Goal: Participate in discussion: Engage in conversation with other users on a specific topic

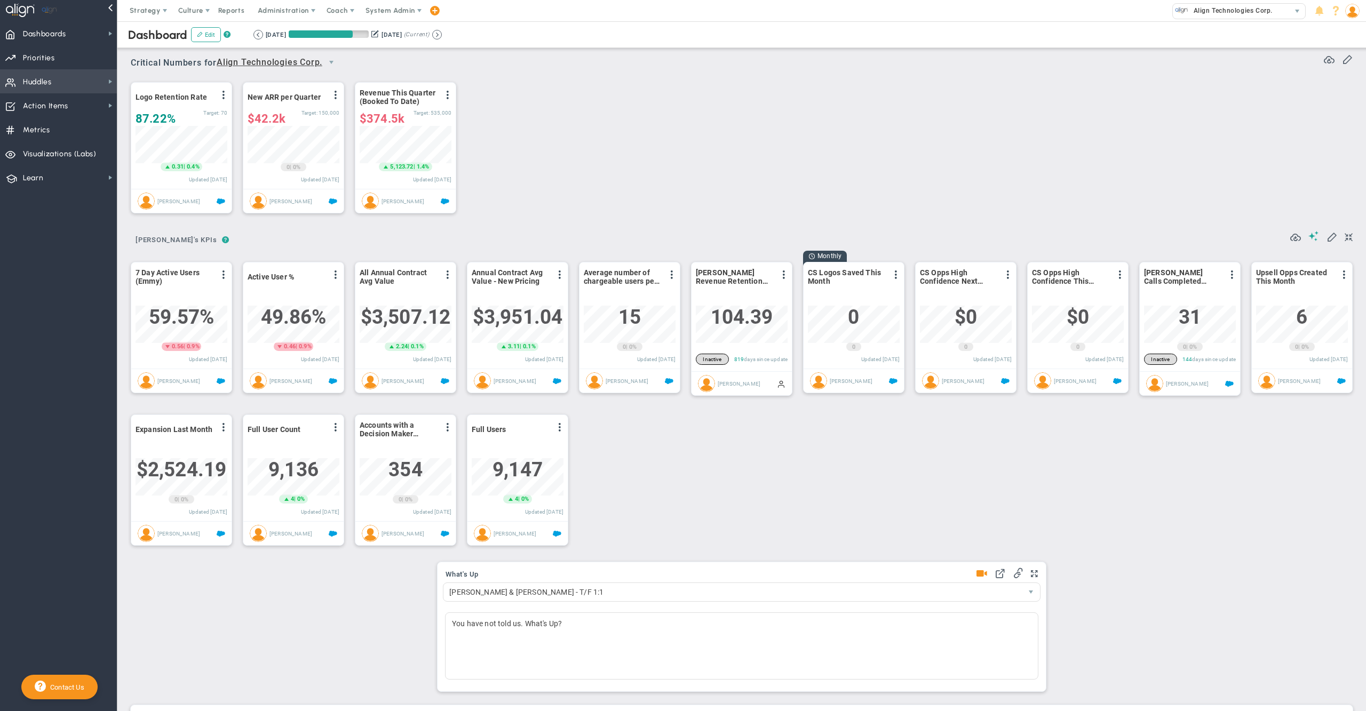
click at [45, 80] on span "Huddles" at bounding box center [37, 82] width 29 height 22
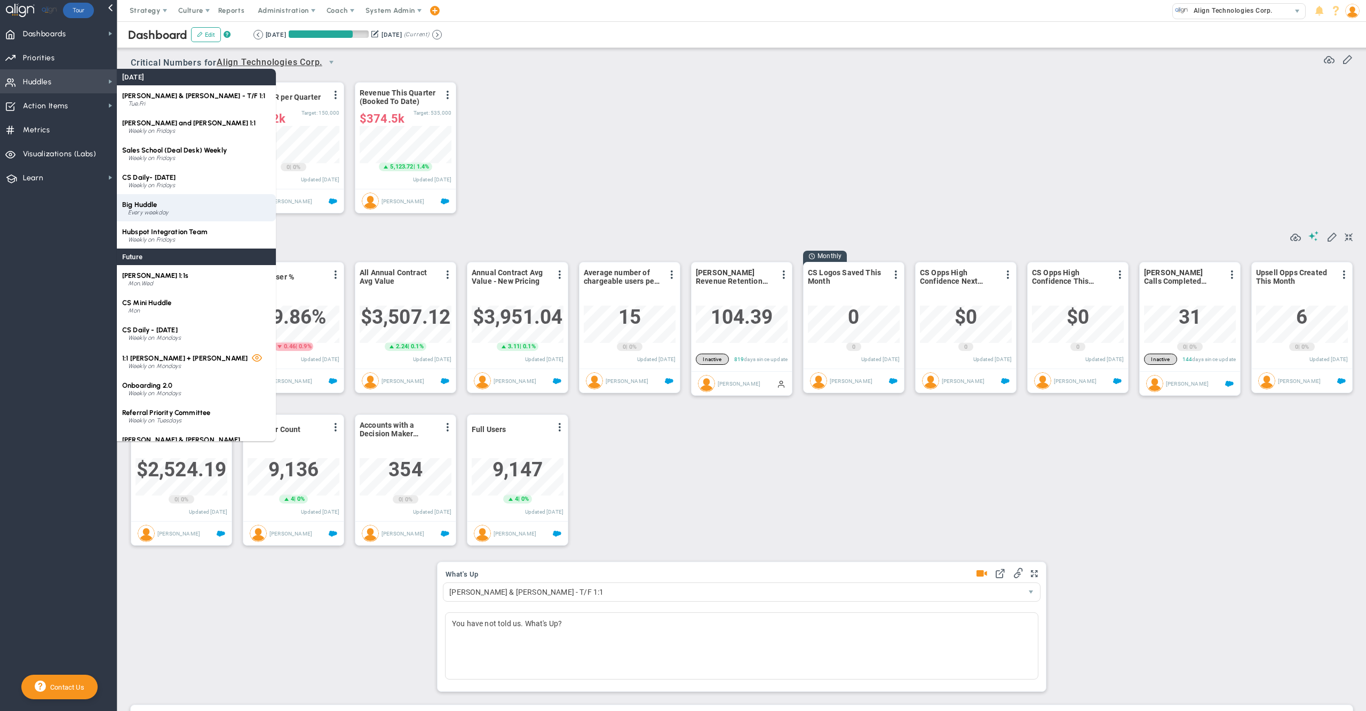
click at [178, 203] on div "Big Huddle Every weekday" at bounding box center [196, 207] width 159 height 27
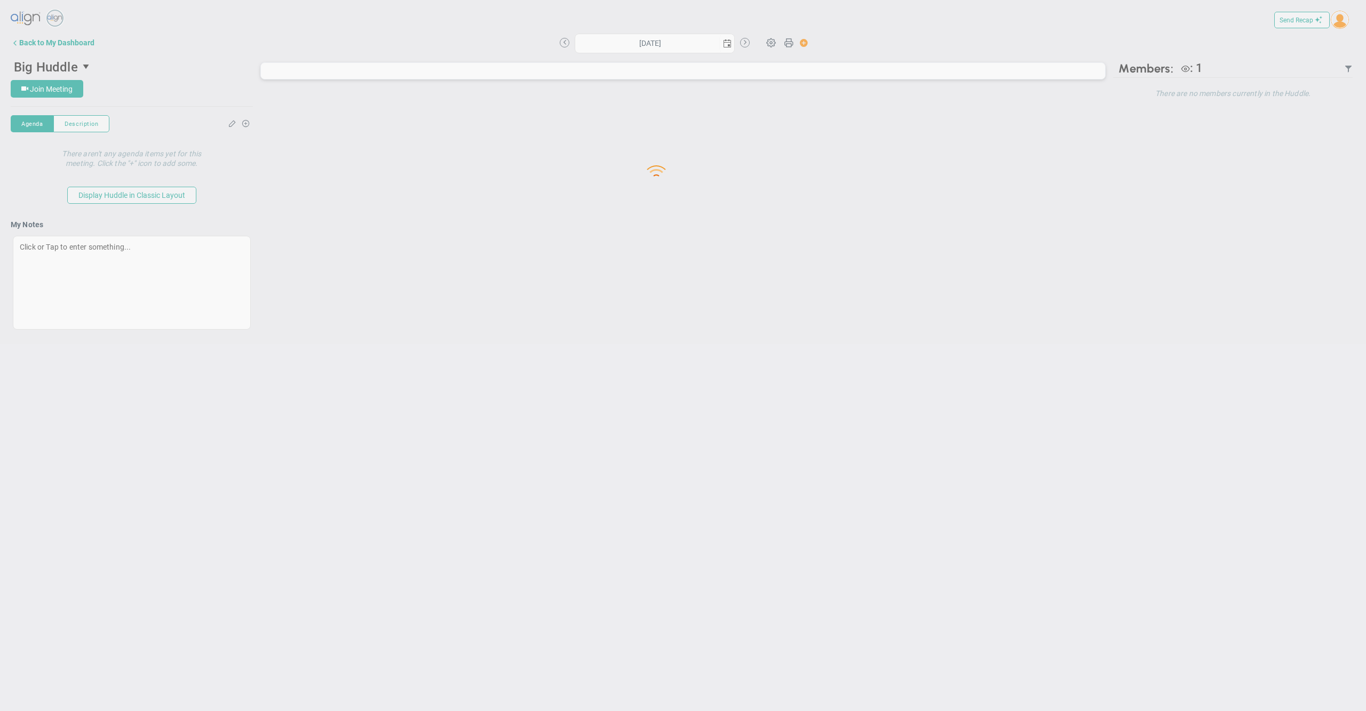
type input "[DATE]"
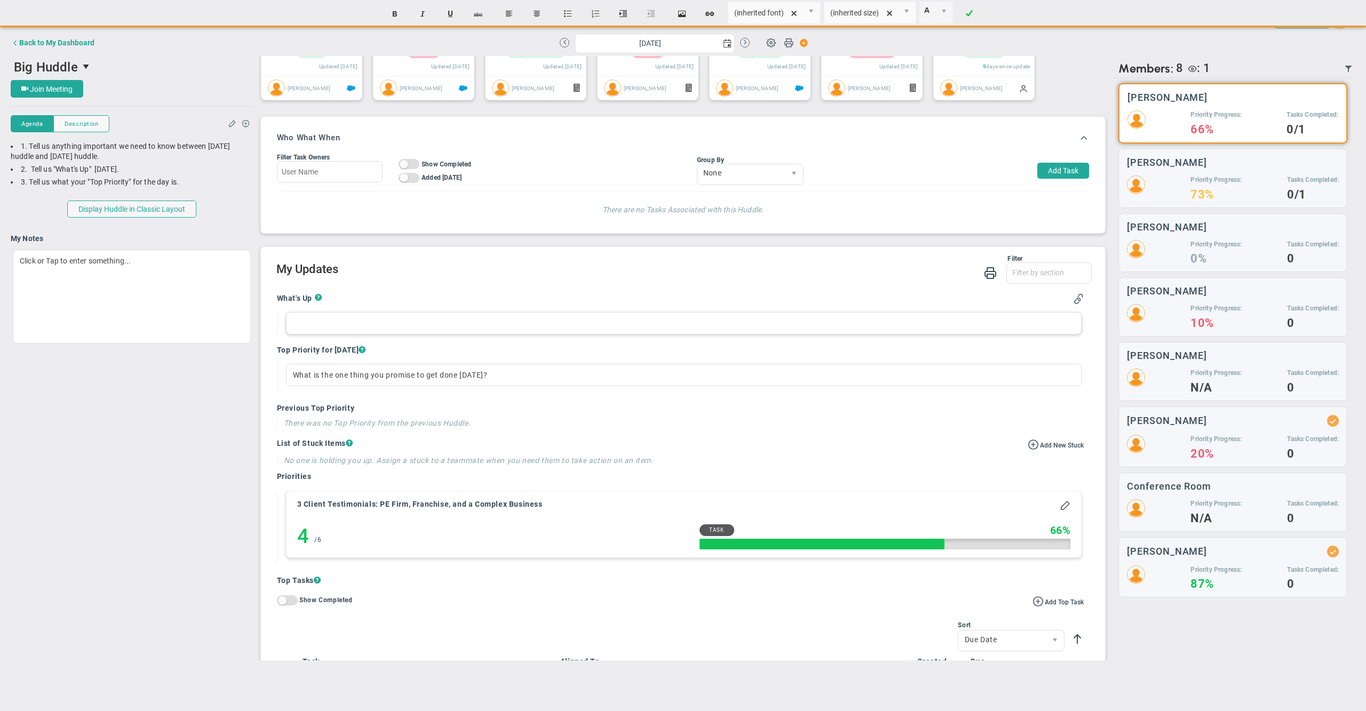
click at [335, 332] on div at bounding box center [684, 323] width 796 height 22
click at [873, 335] on div "[PERSON_NAME] - [PERSON_NAME] - meeting to discuss pricing and onboarding new u…" at bounding box center [684, 323] width 796 height 22
click at [938, 335] on div "[PERSON_NAME] - [PERSON_NAME] - meeting to discuss pricing and onboarding new u…" at bounding box center [684, 323] width 796 height 22
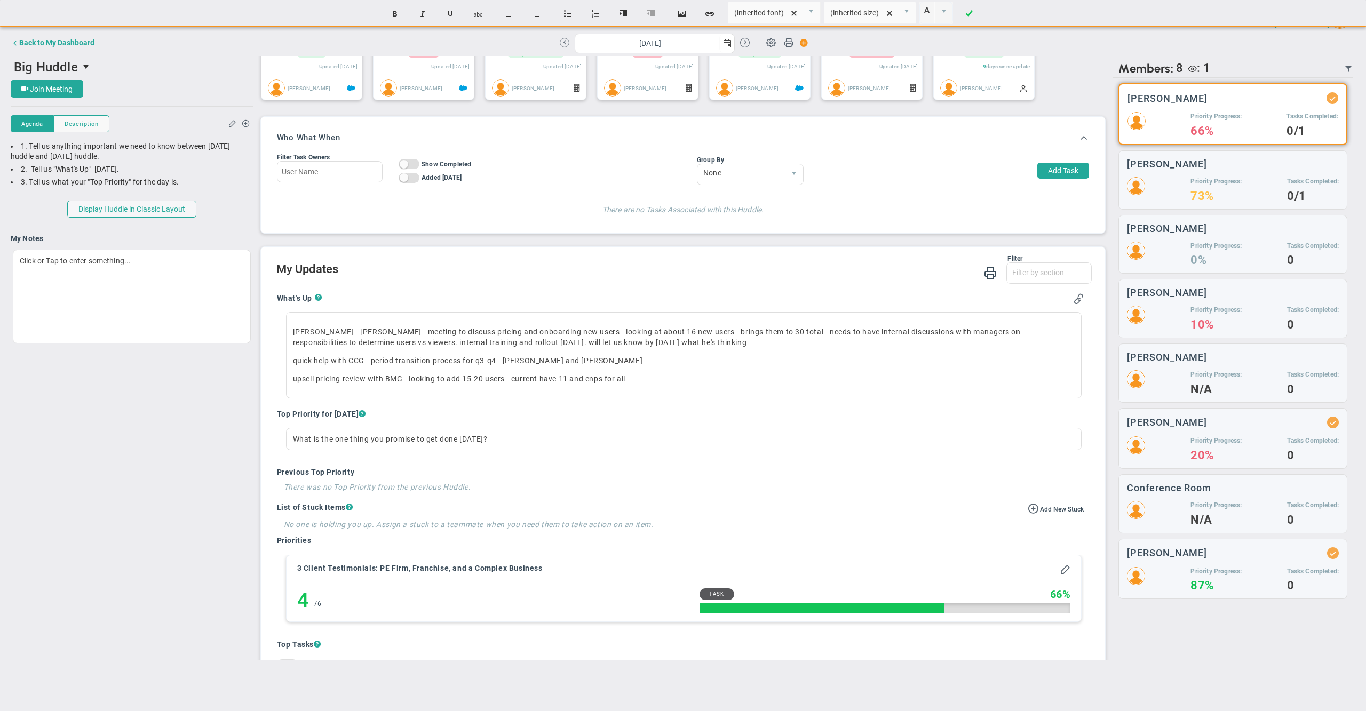
click at [643, 278] on h2 "My Updates" at bounding box center [684, 270] width 816 height 15
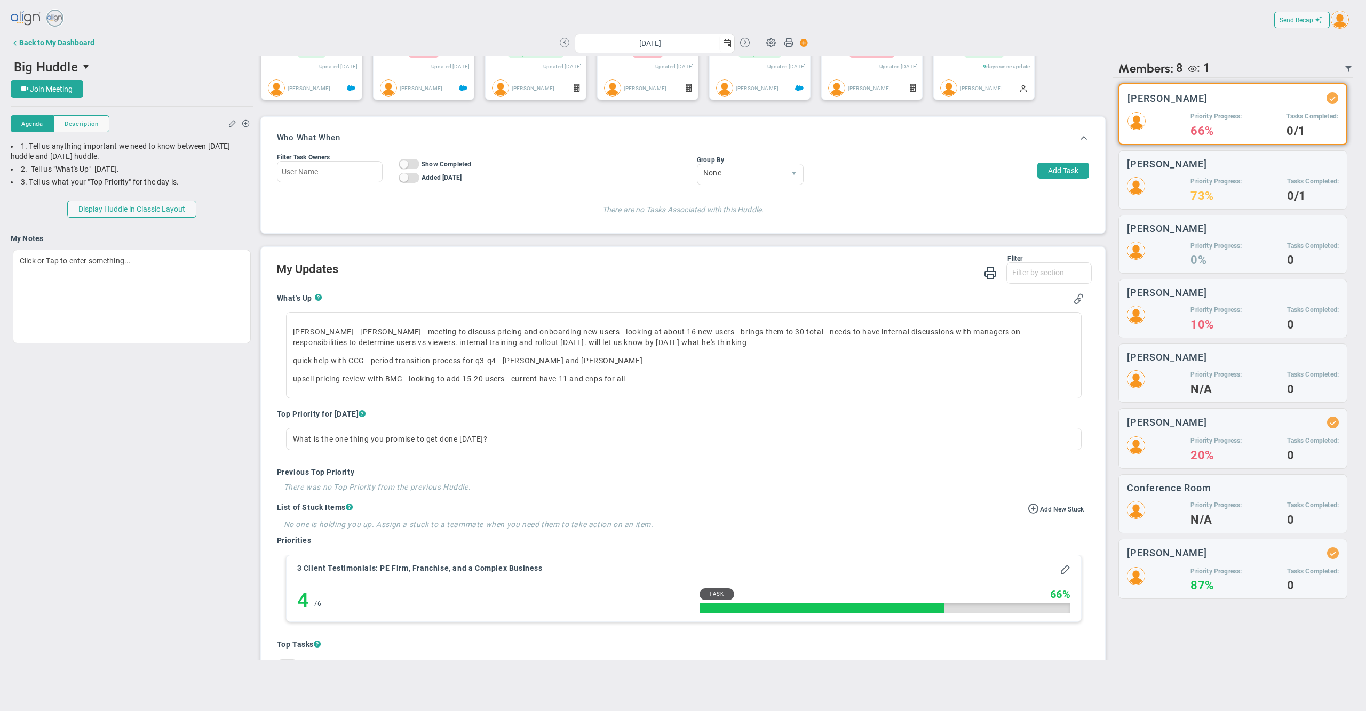
click at [503, 263] on div "Filter" at bounding box center [649, 258] width 746 height 7
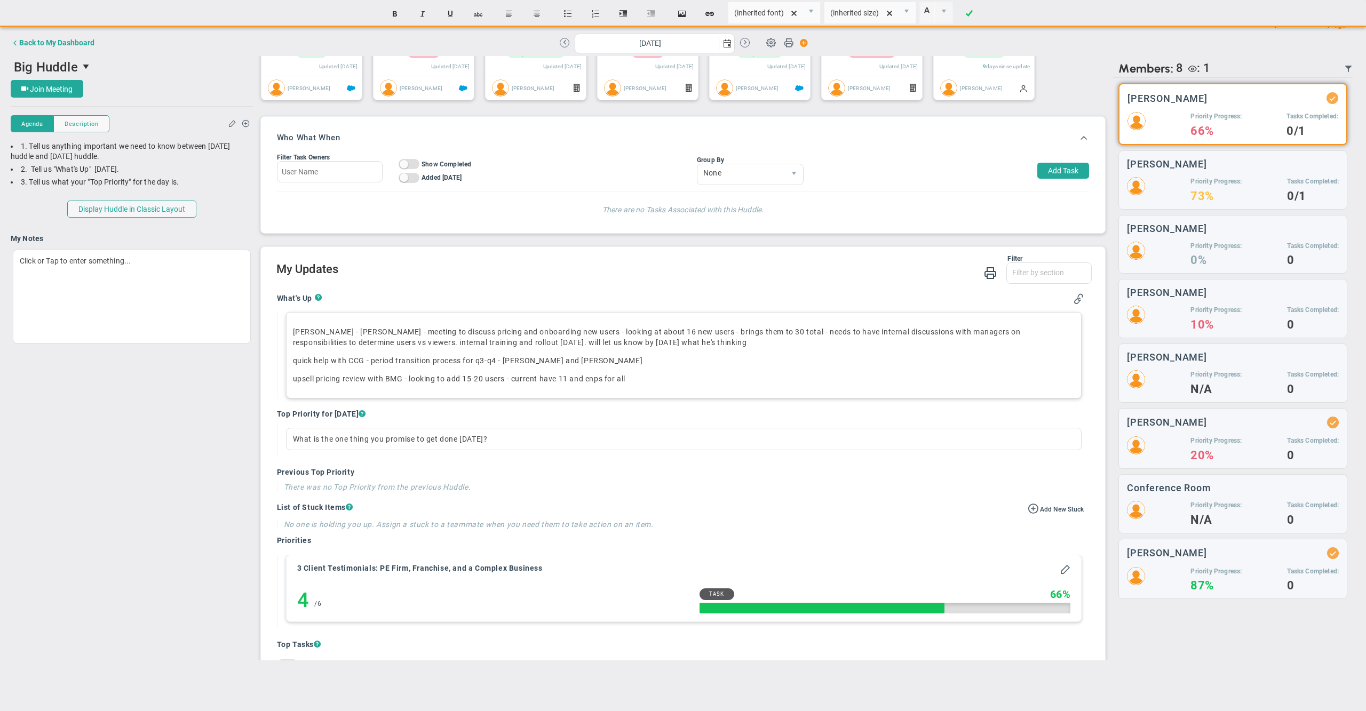
click at [551, 384] on p "upsell pricing review with BMG - looking to add 15-20 users - current have 11 a…" at bounding box center [684, 378] width 782 height 11
click at [666, 384] on p "upsell pricing review with BMG - looking to add 15-20 users - currently have 11…" at bounding box center [684, 378] width 782 height 11
click at [590, 384] on p "upsell pricing review with BMG - looking to add 15-20 users - currently have 11…" at bounding box center [684, 378] width 782 height 11
click at [761, 384] on p "upsell pricing review with BMG - looking to add 15-20 users - currently have 11…" at bounding box center [684, 378] width 782 height 11
click at [626, 384] on p "upsell pricing review with BMG - looking to add 15-20 users - currently have 11…" at bounding box center [684, 378] width 782 height 11
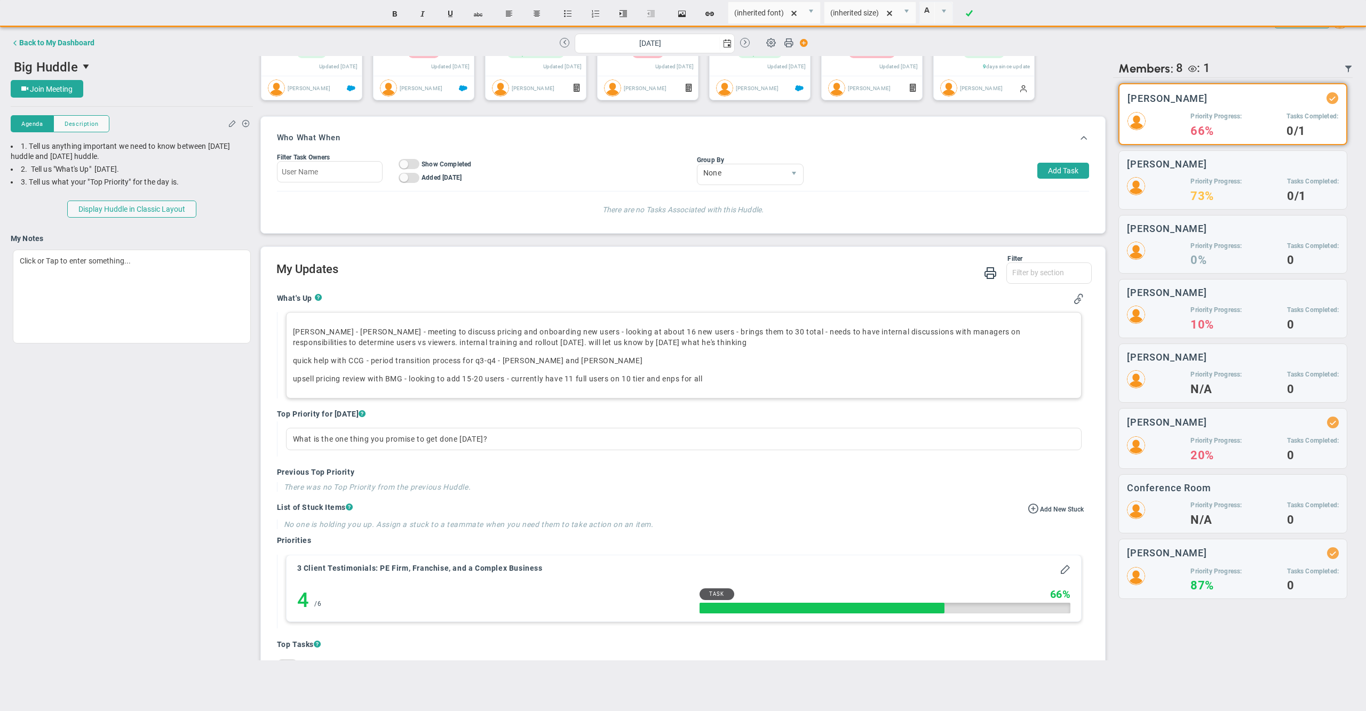
click at [739, 384] on p "upsell pricing review with BMG - looking to add 15-20 users - currently have 11…" at bounding box center [684, 378] width 782 height 11
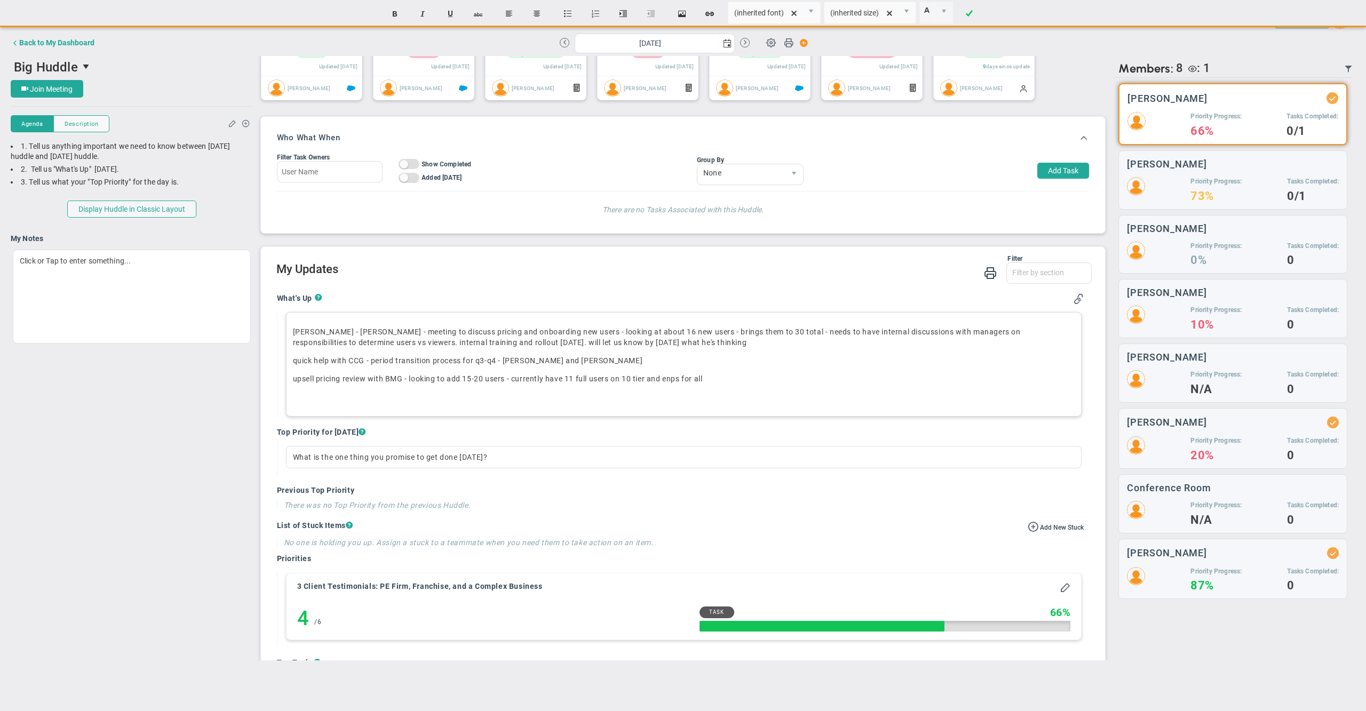
click at [675, 285] on div "Filter What's Up Top Priorities Stucks Priorities Top Tasks [DATE] Shoutouts! W…" at bounding box center [684, 270] width 816 height 30
click at [496, 402] on p "﻿" at bounding box center [684, 397] width 782 height 11
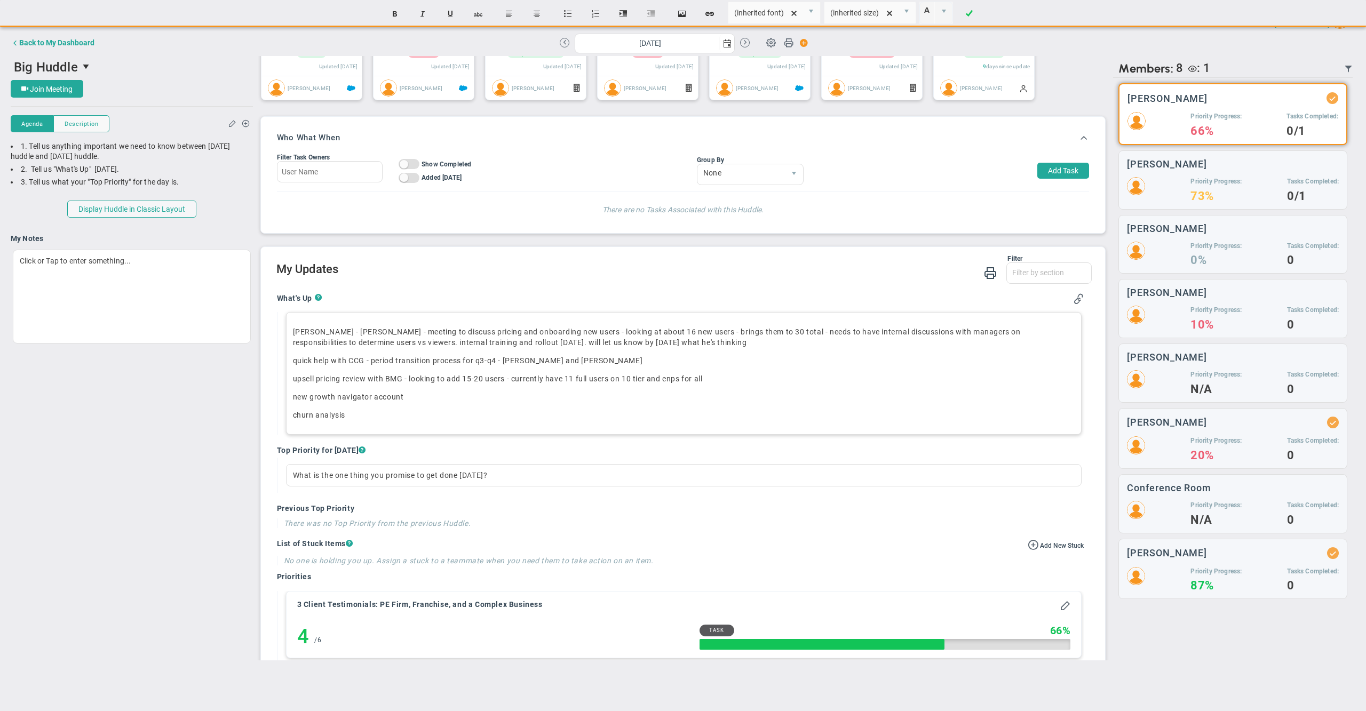
click at [663, 278] on h2 "My Updates" at bounding box center [684, 270] width 816 height 15
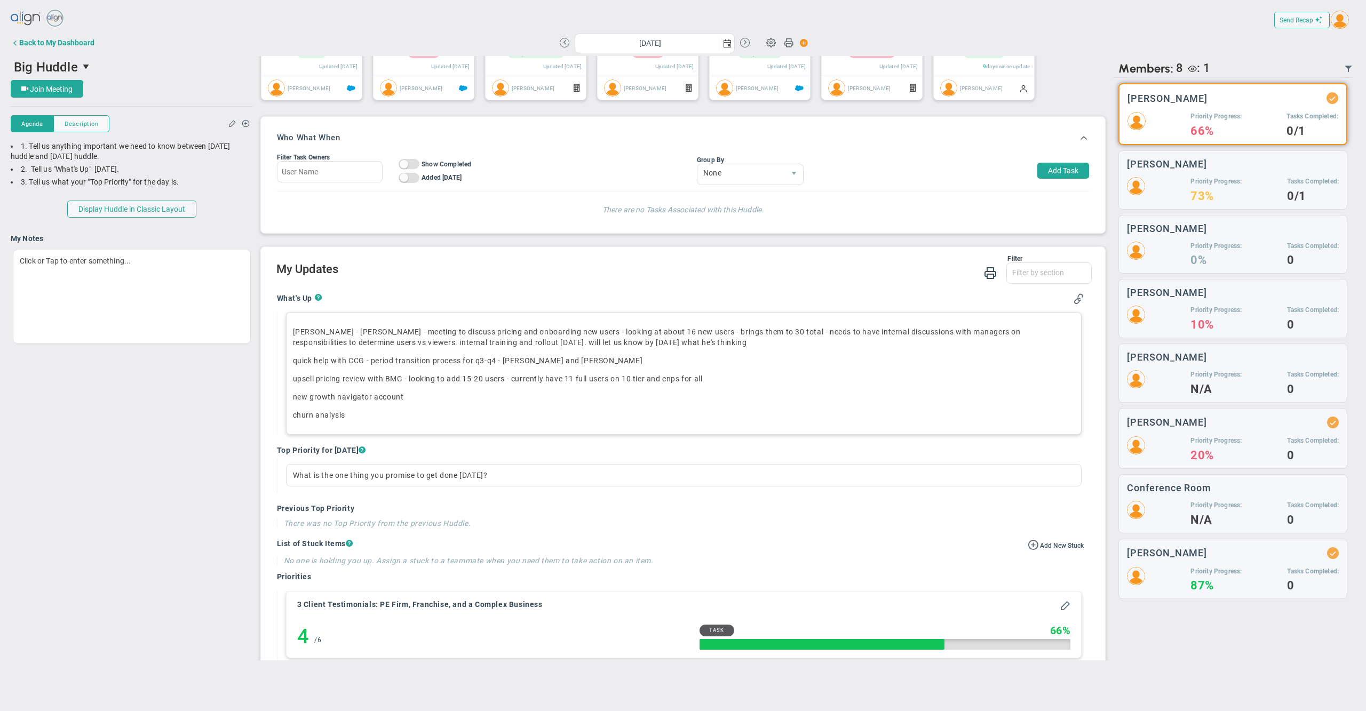
click at [663, 278] on h2 "My Updates" at bounding box center [684, 270] width 816 height 15
click at [420, 420] on p "churn analysis ﻿" at bounding box center [684, 415] width 782 height 11
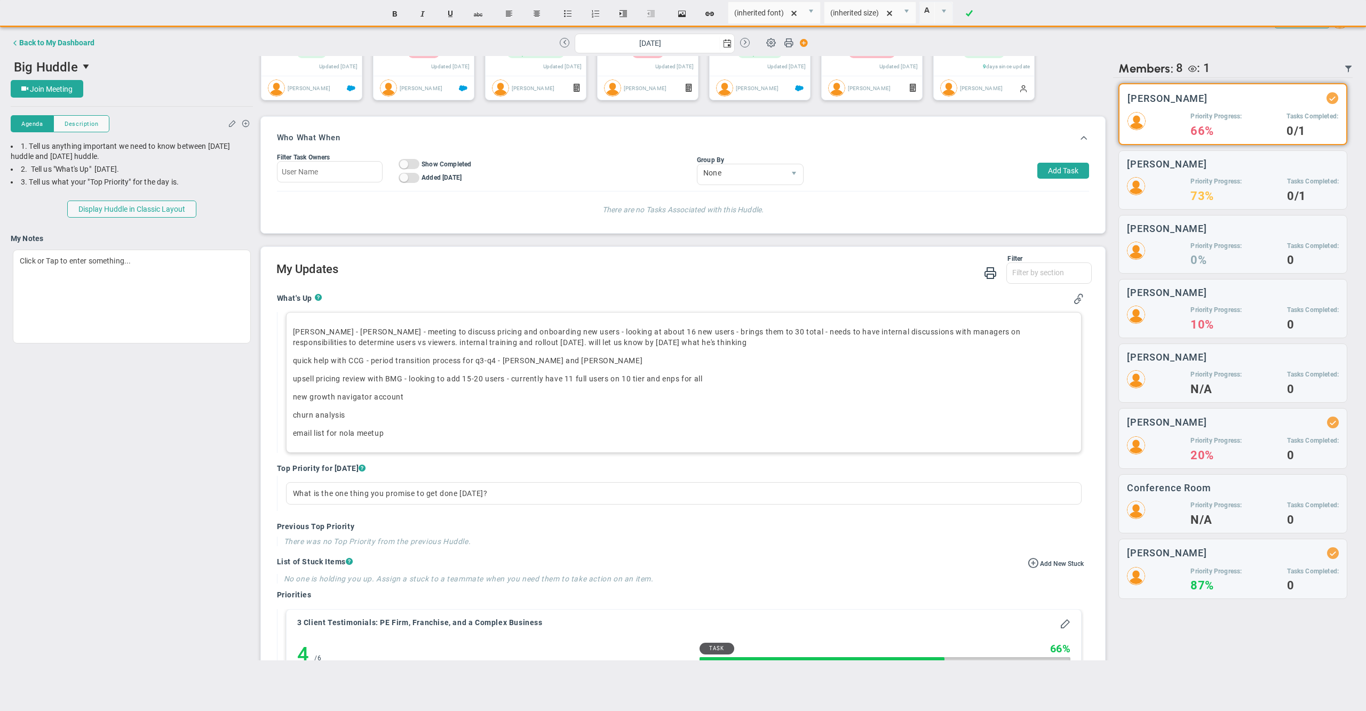
click at [564, 233] on div "Who What When Filter Task Owners On Off Show Completed On Off Added [DATE] On O…" at bounding box center [683, 175] width 845 height 116
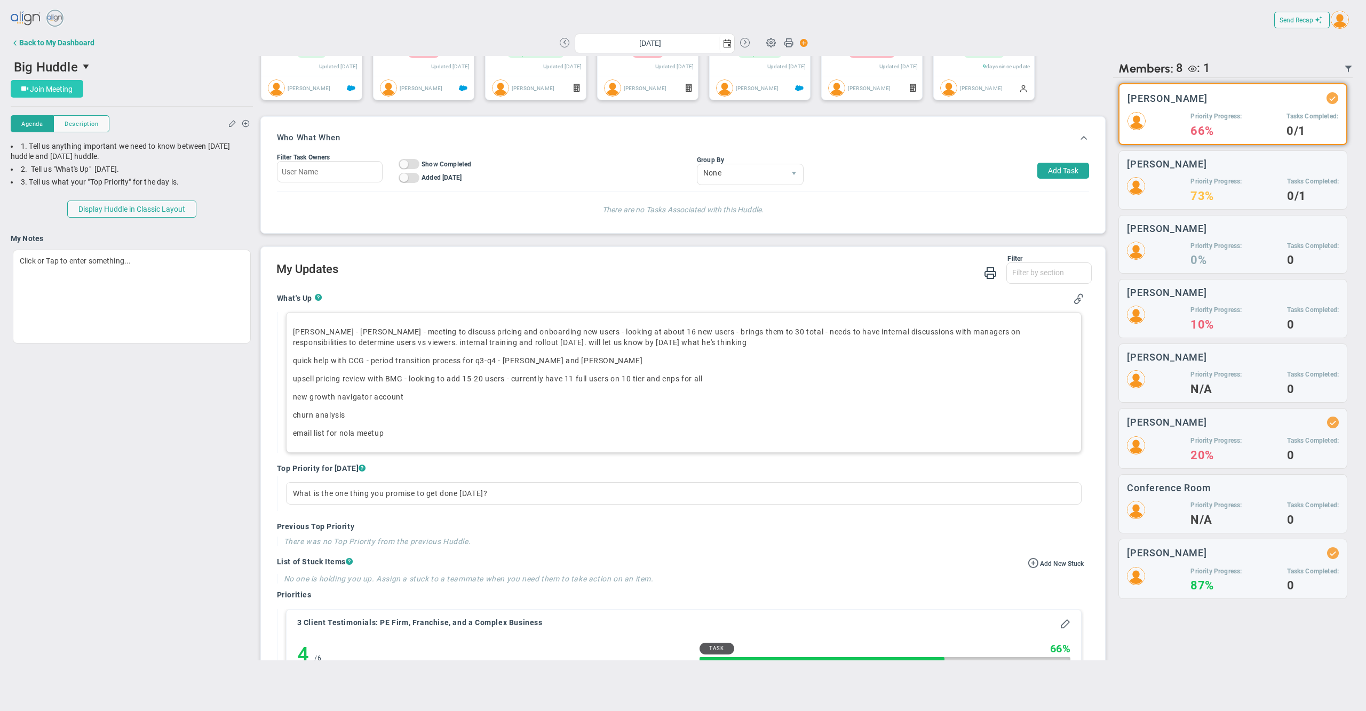
click at [58, 85] on span "Join Meeting" at bounding box center [51, 89] width 43 height 9
click at [685, 278] on h2 "My Updates" at bounding box center [684, 270] width 816 height 15
click at [681, 278] on h2 "My Updates" at bounding box center [684, 270] width 816 height 15
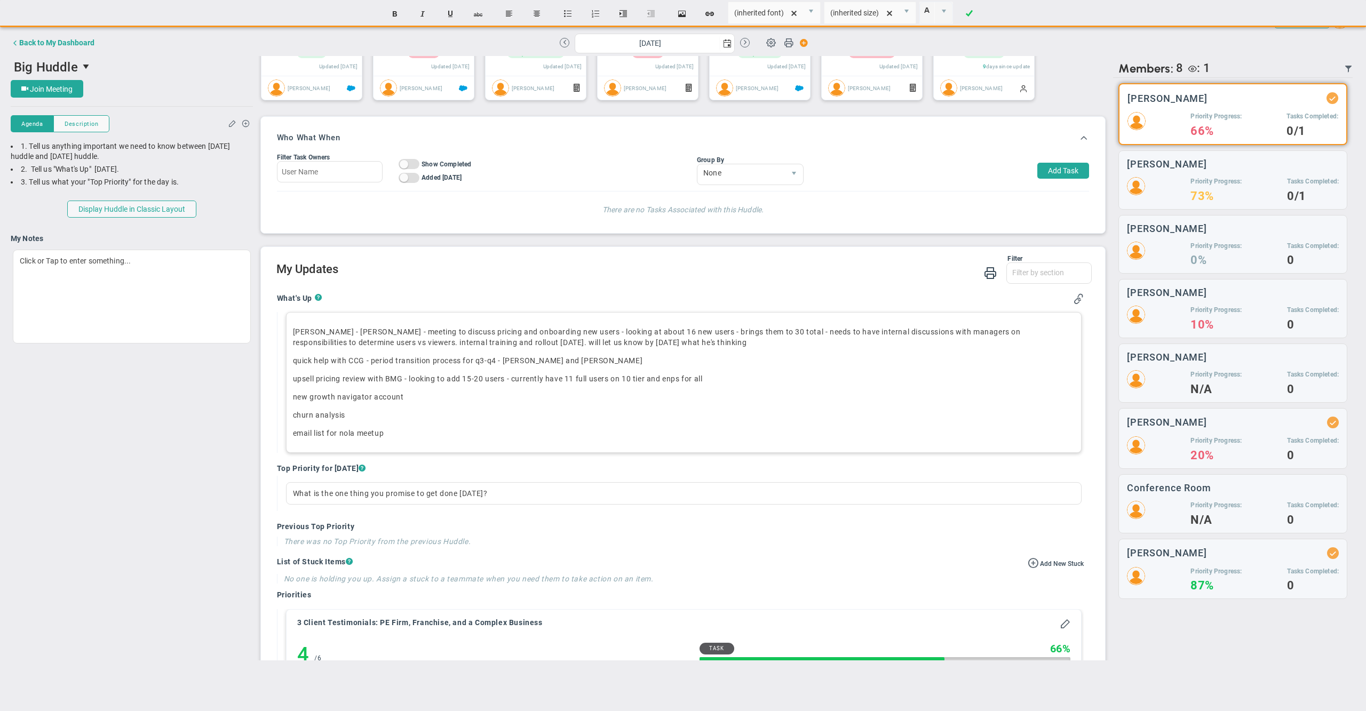
click at [611, 366] on p "quick help with CCG - period transition process for q3-q4 - [PERSON_NAME] and […" at bounding box center [684, 360] width 782 height 11
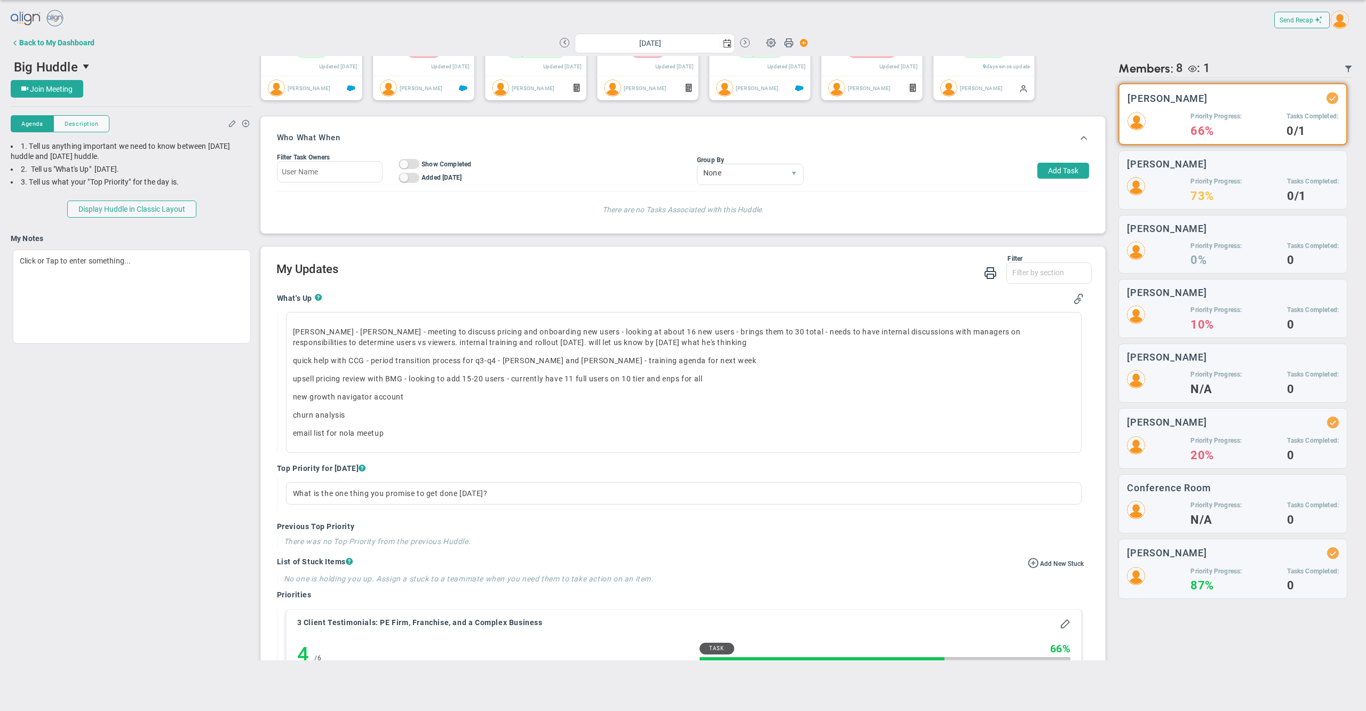
click at [657, 263] on div "Filter" at bounding box center [649, 258] width 746 height 7
click at [638, 278] on h2 "My Updates" at bounding box center [684, 270] width 816 height 15
click at [633, 301] on div "What's Up ? [PERSON_NAME] - [PERSON_NAME] - meeting to discuss pricing and onbo…" at bounding box center [680, 605] width 823 height 640
click at [613, 278] on h2 "My Updates" at bounding box center [684, 270] width 816 height 15
click at [637, 278] on h2 "My Updates" at bounding box center [684, 270] width 816 height 15
